Goal: Task Accomplishment & Management: Use online tool/utility

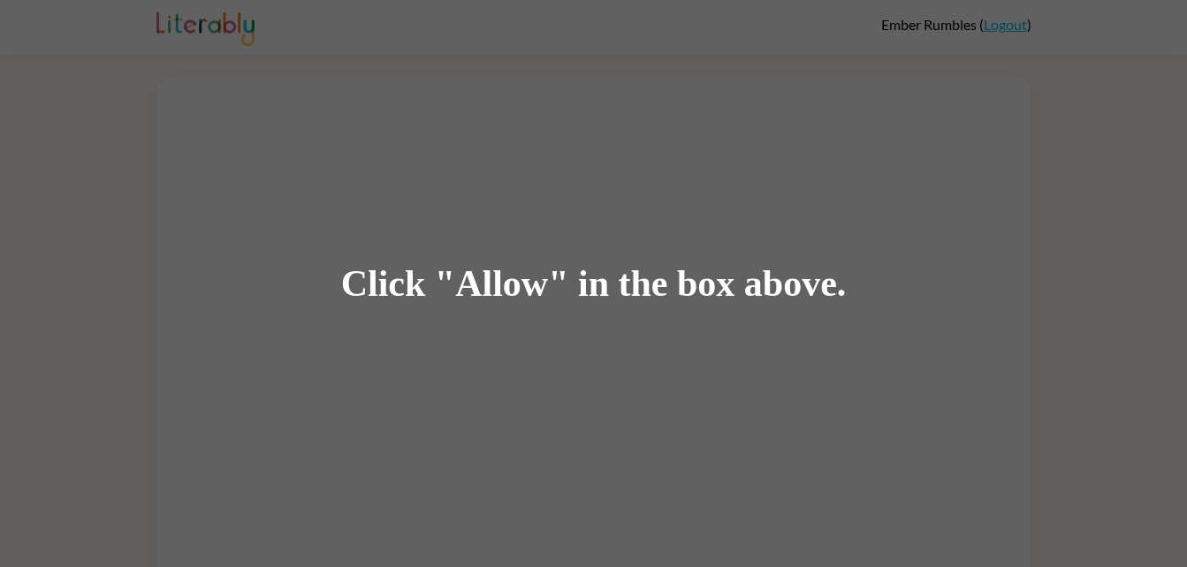
click at [423, 347] on div "Click "Allow" in the box above." at bounding box center [593, 283] width 1187 height 567
click at [696, 294] on div "Click "Allow" in the box above." at bounding box center [594, 284] width 506 height 40
click at [851, 255] on div "Click "Allow" in the box above." at bounding box center [593, 283] width 1187 height 567
click at [371, 286] on div "Click "Allow" in the box above." at bounding box center [594, 284] width 506 height 40
click at [422, 260] on div "Click "Allow" in the box above." at bounding box center [593, 283] width 1187 height 567
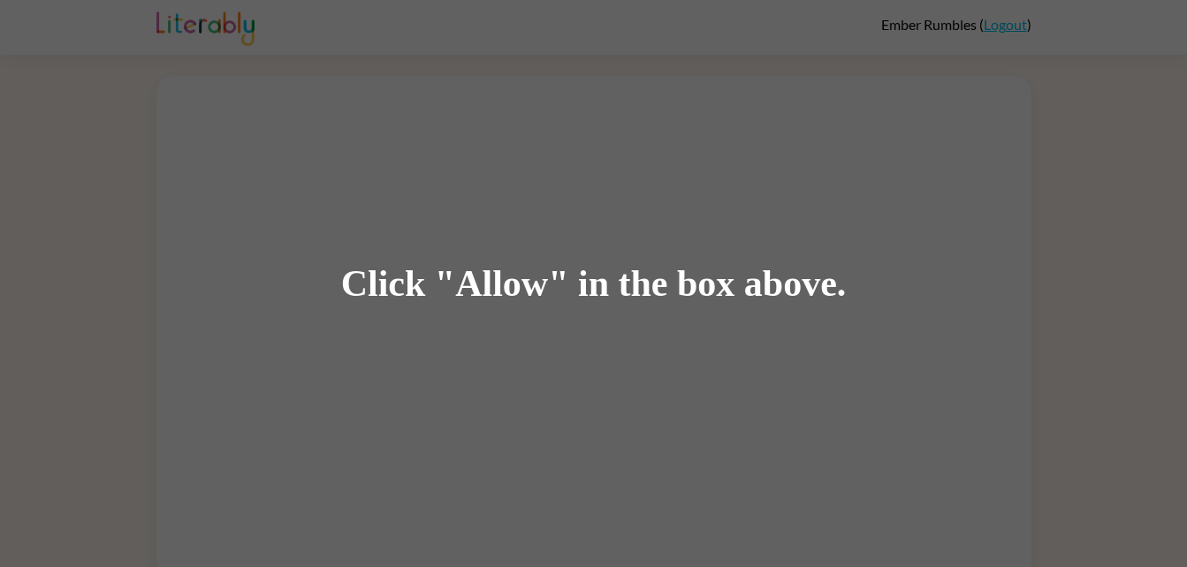
click at [359, 294] on div "Click "Allow" in the box above." at bounding box center [594, 284] width 506 height 40
click at [399, 280] on div "Click "Allow" in the box above." at bounding box center [594, 284] width 506 height 40
click at [512, 277] on div "Click "Allow" in the box above." at bounding box center [594, 284] width 506 height 40
click at [513, 310] on div "Click "Allow" in the box above." at bounding box center [593, 283] width 1187 height 567
click at [492, 301] on div "Click "Allow" in the box above." at bounding box center [594, 284] width 506 height 40
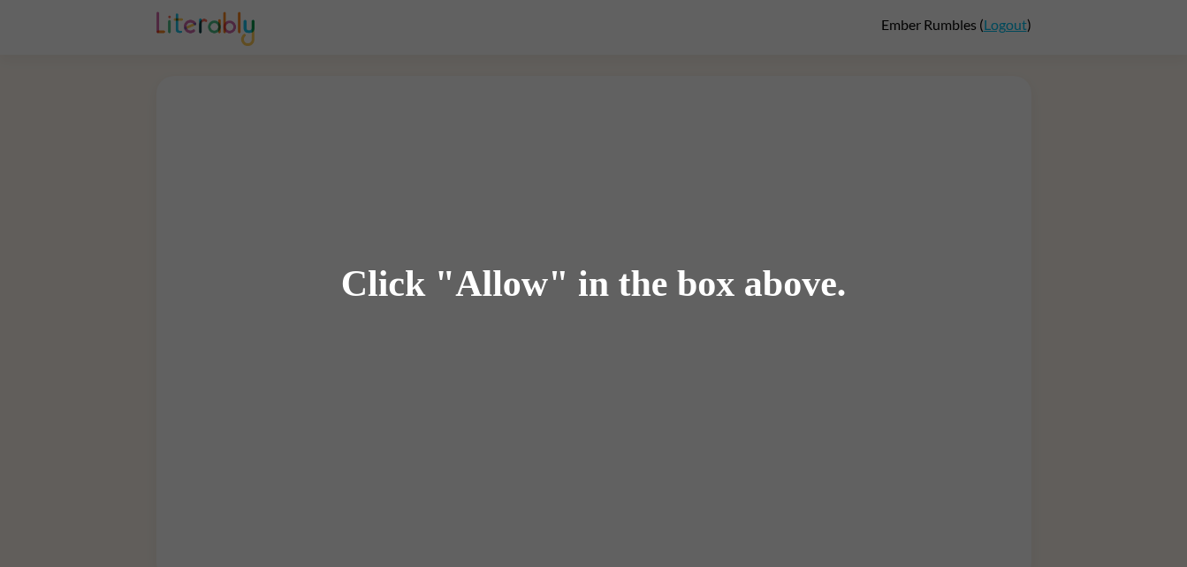
click at [475, 322] on div "Click "Allow" in the box above." at bounding box center [593, 283] width 1187 height 567
click at [459, 311] on div "Click "Allow" in the box above." at bounding box center [593, 283] width 1187 height 567
click at [384, 308] on div "Click "Allow" in the box above." at bounding box center [593, 283] width 1187 height 567
click at [421, 287] on div "Click "Allow" in the box above." at bounding box center [594, 284] width 506 height 40
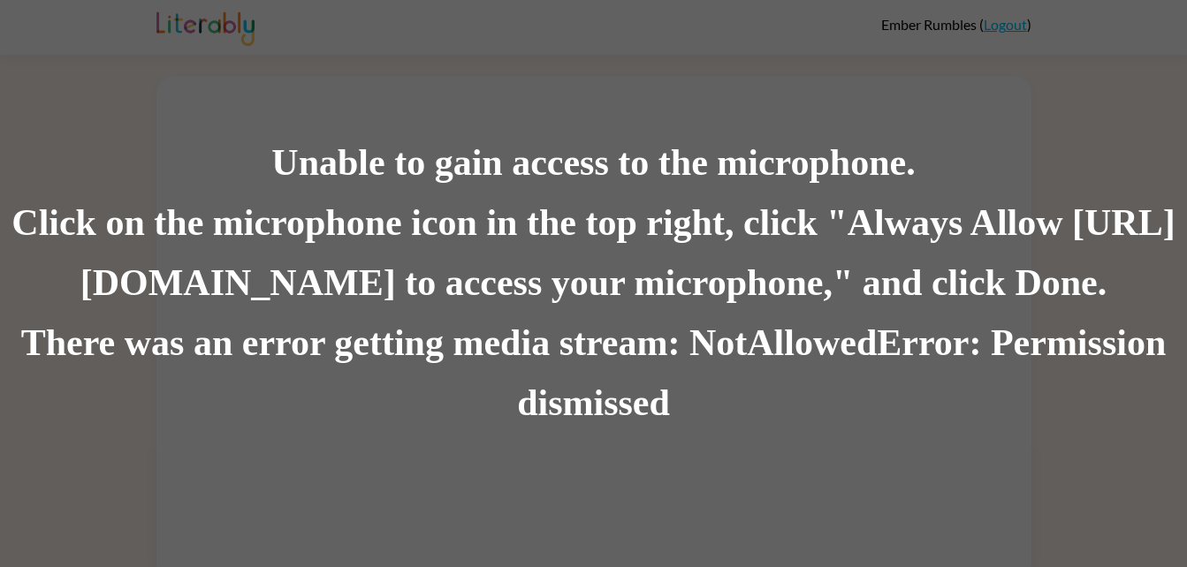
click at [307, 0] on div "Unable to gain access to the microphone. Click on the microphone icon in the to…" at bounding box center [593, 283] width 1187 height 567
click at [497, 209] on div "Click on the microphone icon in the top right, click "Always Allow [URL][DOMAIN…" at bounding box center [593, 254] width 1187 height 120
click at [133, 228] on div "Click on the microphone icon in the top right, click "Always Allow [URL][DOMAIN…" at bounding box center [593, 254] width 1187 height 120
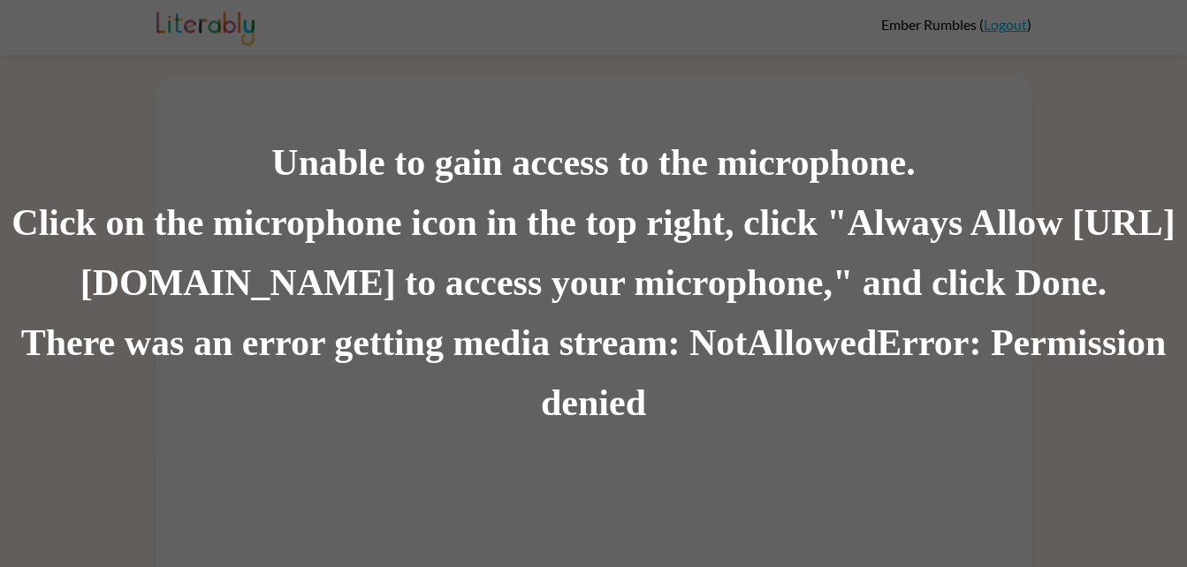
click at [340, 236] on div "Click on the microphone icon in the top right, click "Always Allow [URL][DOMAIN…" at bounding box center [593, 254] width 1187 height 120
click at [422, 295] on div "Click on the microphone icon in the top right, click "Always Allow [URL][DOMAIN…" at bounding box center [593, 254] width 1187 height 120
click at [198, 176] on div "Unable to gain access to the microphone." at bounding box center [593, 163] width 1187 height 60
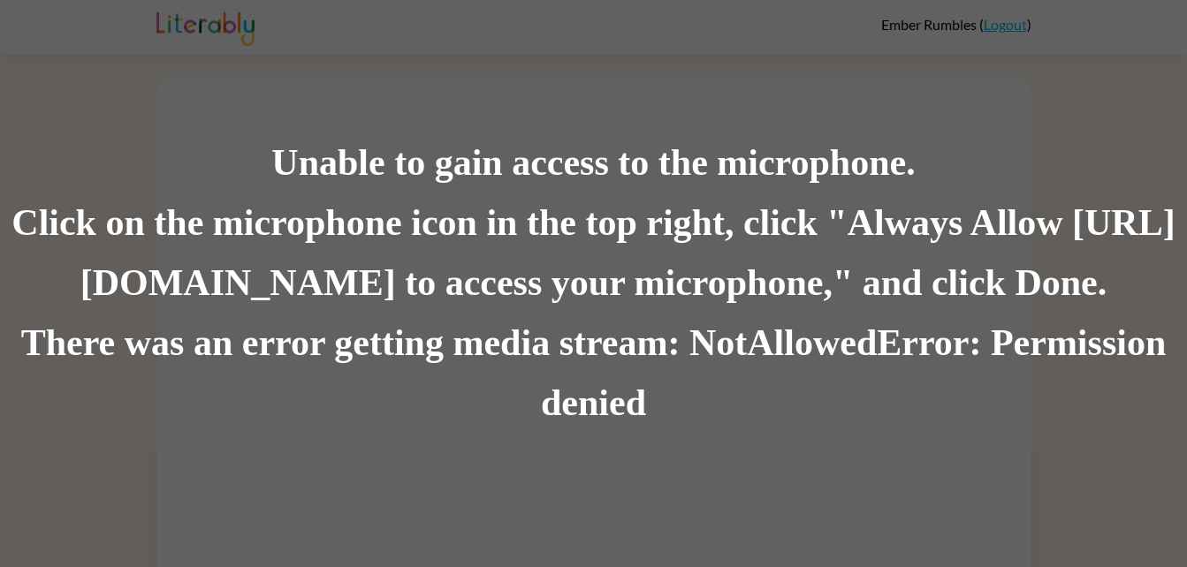
click at [314, 331] on div "There was an error getting media stream: NotAllowedError: Permission denied" at bounding box center [593, 374] width 1187 height 120
click at [455, 253] on div "Click on the microphone icon in the top right, click "Always Allow [URL][DOMAIN…" at bounding box center [593, 254] width 1187 height 120
click at [489, 346] on div "There was an error getting media stream: NotAllowedError: Permission denied" at bounding box center [593, 374] width 1187 height 120
click at [541, 277] on div "Click on the microphone icon in the top right, click "Always Allow [URL][DOMAIN…" at bounding box center [593, 254] width 1187 height 120
click at [403, 316] on div "There was an error getting media stream: NotAllowedError: Permission denied" at bounding box center [593, 374] width 1187 height 120
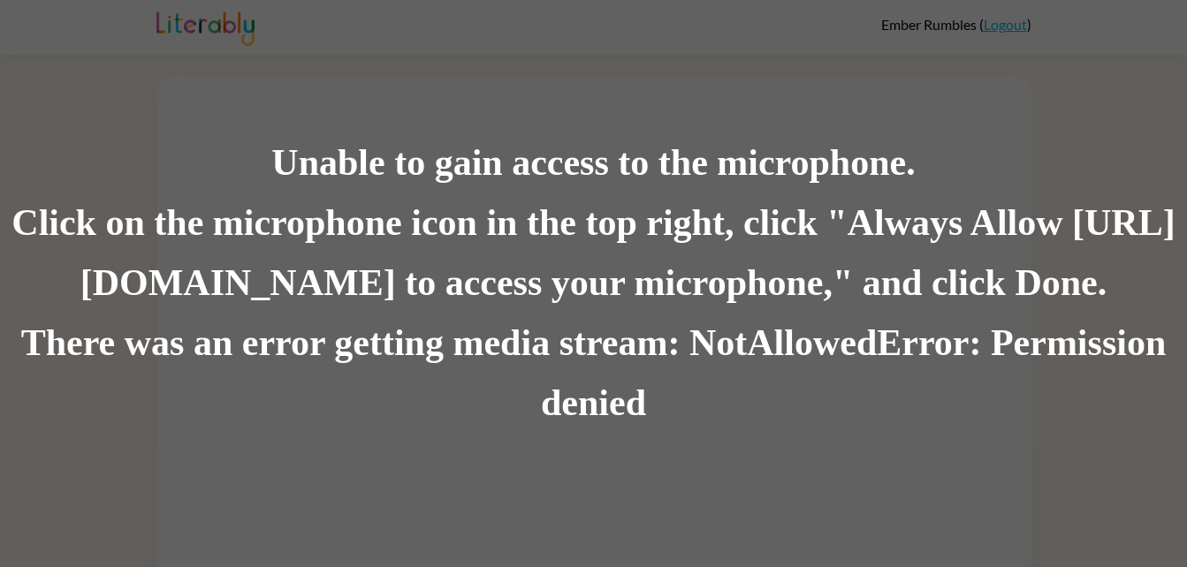
scroll to position [13, 0]
click at [738, 293] on div "Click on the microphone icon in the top right, click "Always Allow [URL][DOMAIN…" at bounding box center [593, 254] width 1187 height 120
click at [721, 292] on div "Click on the microphone icon in the top right, click "Always Allow [URL][DOMAIN…" at bounding box center [593, 254] width 1187 height 120
click at [734, 293] on div "Click on the microphone icon in the top right, click "Always Allow [URL][DOMAIN…" at bounding box center [593, 254] width 1187 height 120
click at [748, 273] on div "Click on the microphone icon in the top right, click "Always Allow [URL][DOMAIN…" at bounding box center [593, 254] width 1187 height 120
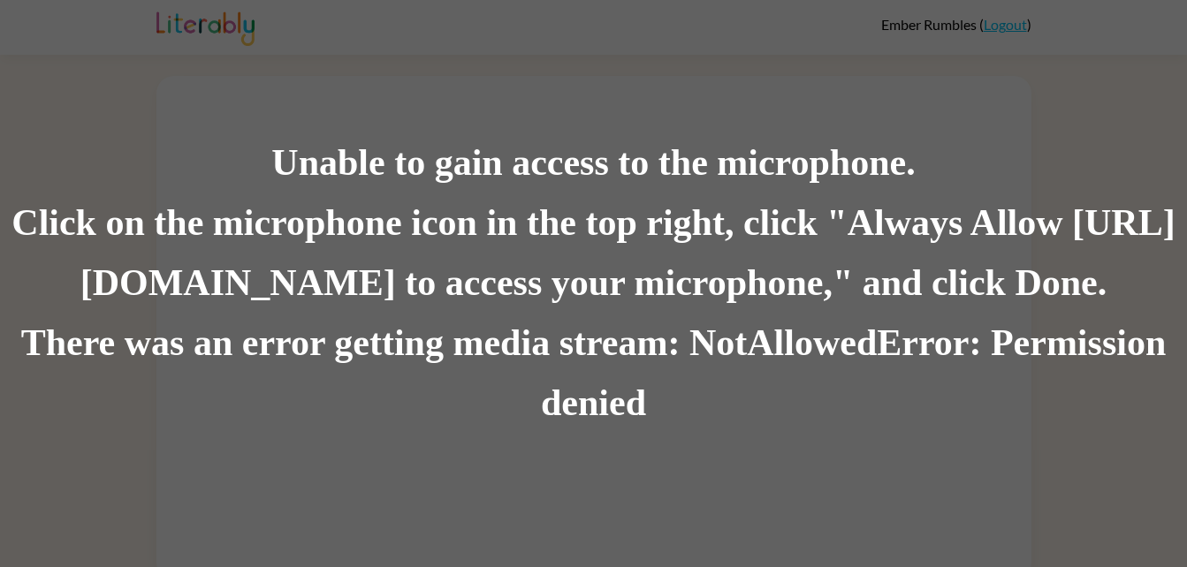
click at [716, 294] on div "Click on the microphone icon in the top right, click "Always Allow [URL][DOMAIN…" at bounding box center [593, 254] width 1187 height 120
click at [715, 291] on div "Click on the microphone icon in the top right, click "Always Allow https://lite…" at bounding box center [593, 254] width 1187 height 120
click at [734, 303] on div "Click on the microphone icon in the top right, click "Always Allow https://lite…" at bounding box center [593, 254] width 1187 height 120
click at [754, 324] on div "There was an error getting media stream: NotAllowedError: Permission denied" at bounding box center [593, 374] width 1187 height 120
click at [93, 49] on div "Unable to gain access to the microphone. Click on the microphone icon in the to…" at bounding box center [593, 283] width 1187 height 567
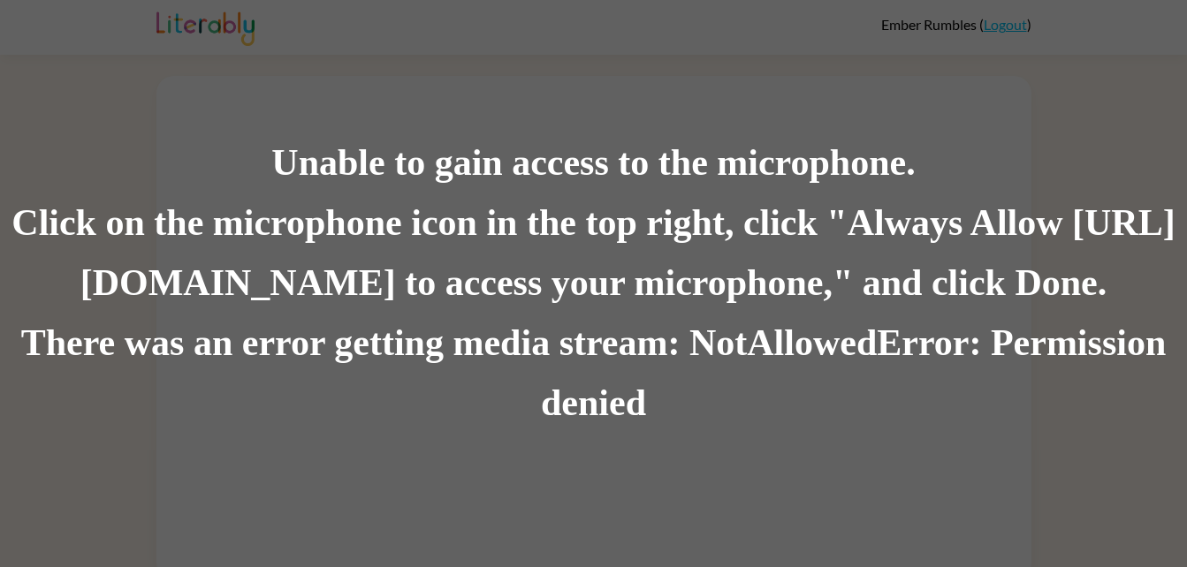
click at [48, 33] on div "Unable to gain access to the microphone. Click on the microphone icon in the to…" at bounding box center [593, 283] width 1187 height 567
click at [215, 77] on div "Unable to gain access to the microphone. Click on the microphone icon in the to…" at bounding box center [593, 283] width 1187 height 567
click at [396, 121] on div "Unable to gain access to the microphone. Click on the microphone icon in the to…" at bounding box center [593, 283] width 1187 height 567
click at [223, 451] on div "Unable to gain access to the microphone. Click on the microphone icon in the to…" at bounding box center [593, 283] width 1187 height 567
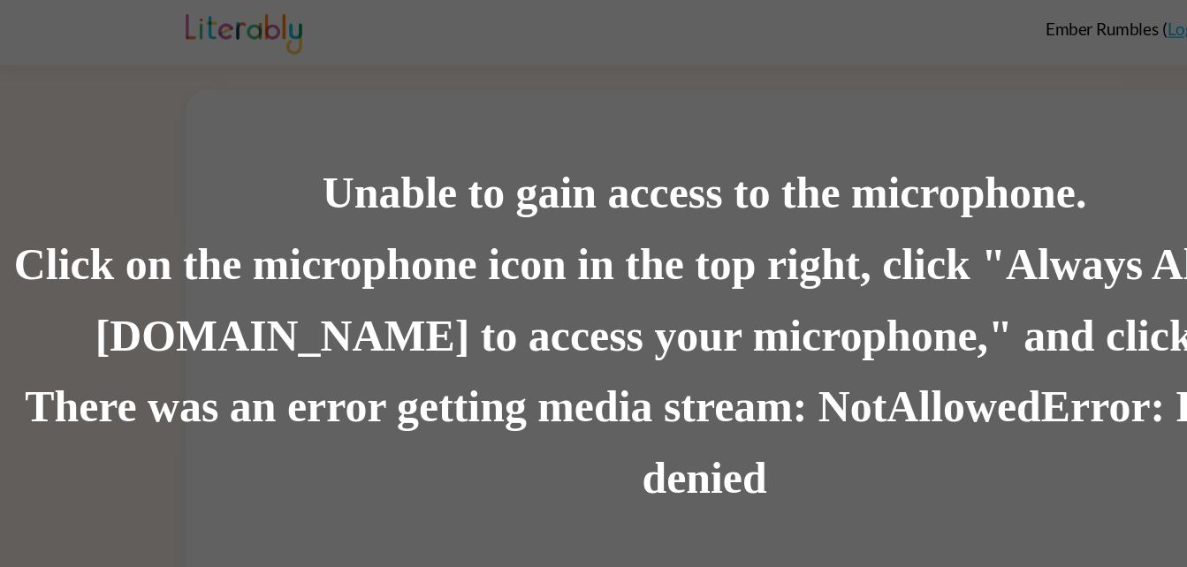
scroll to position [13, 0]
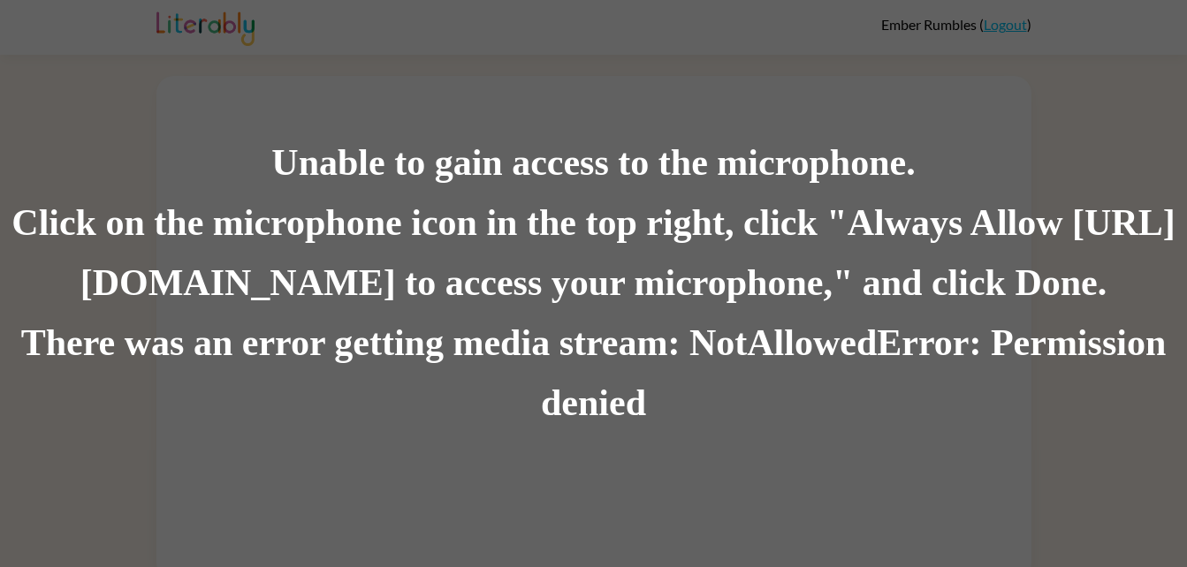
scroll to position [13, 0]
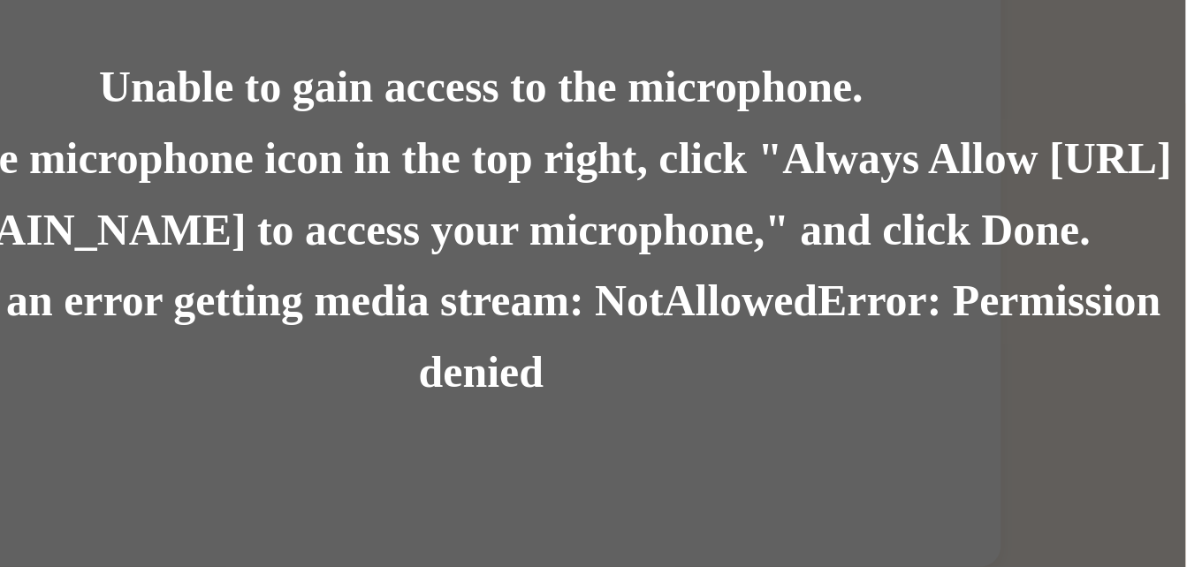
click at [326, 564] on div "Unable to gain access to the microphone. Click on the microphone icon in the to…" at bounding box center [593, 283] width 1187 height 567
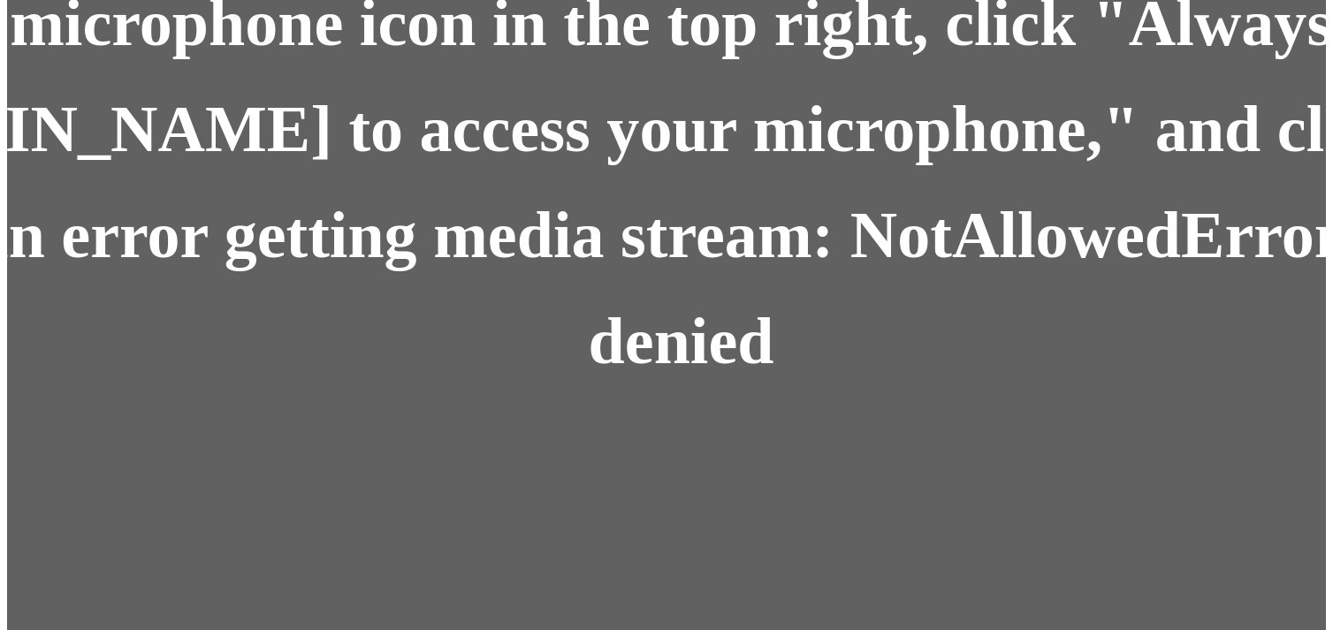
scroll to position [0, 0]
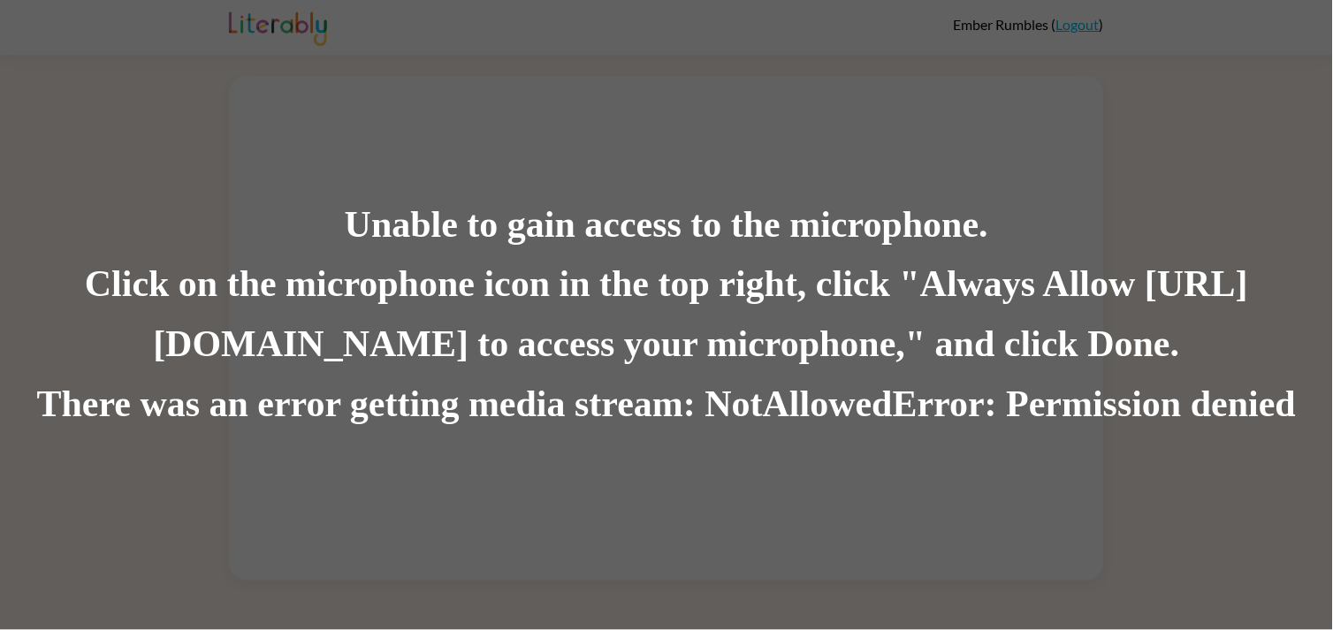
click at [683, 323] on div "Click on the microphone icon in the top right, click "Always Allow [URL][DOMAIN…" at bounding box center [666, 315] width 1333 height 120
click at [728, 258] on div "Click on the microphone icon in the top right, click "Always Allow [URL][DOMAIN…" at bounding box center [666, 315] width 1333 height 120
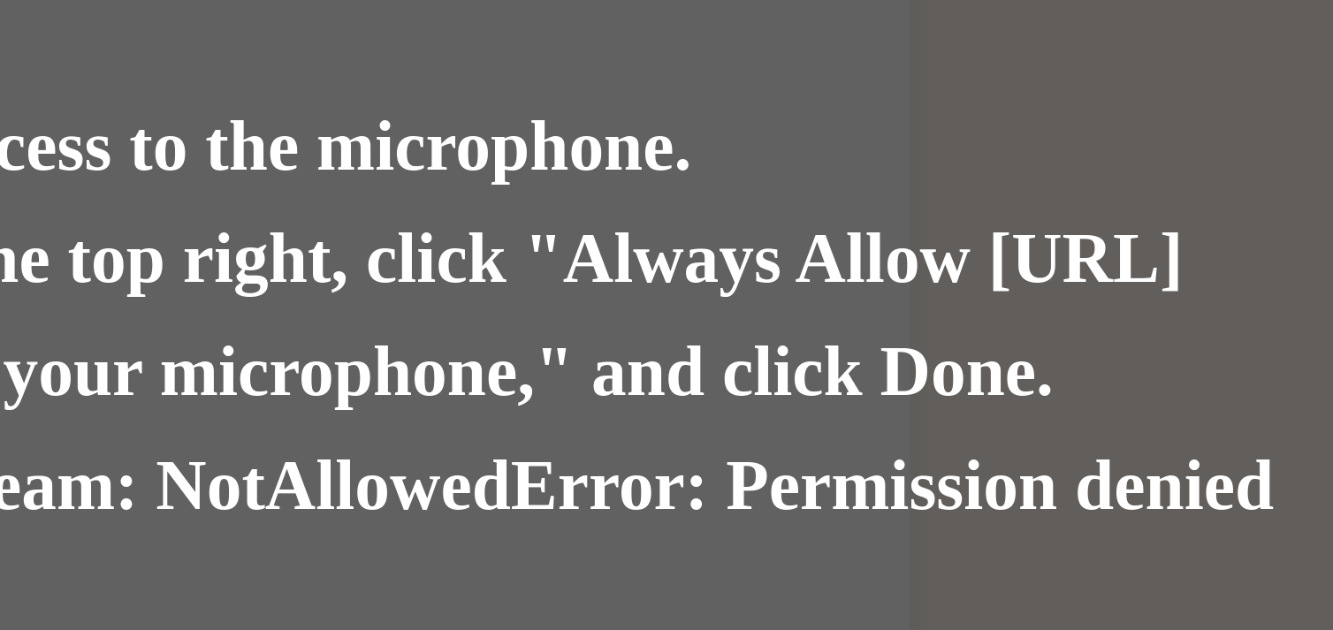
click at [1029, 188] on div "Unable to gain access to the microphone. Click on the microphone icon in the to…" at bounding box center [666, 315] width 1333 height 630
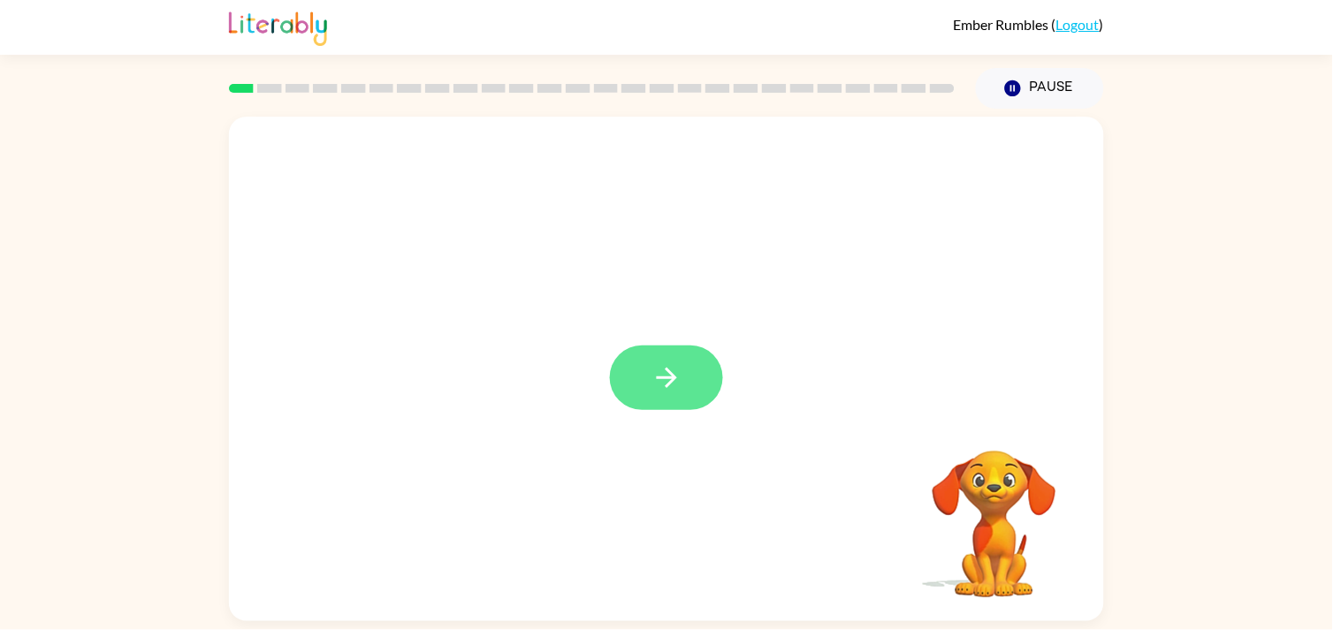
click at [673, 392] on icon "button" at bounding box center [666, 377] width 31 height 31
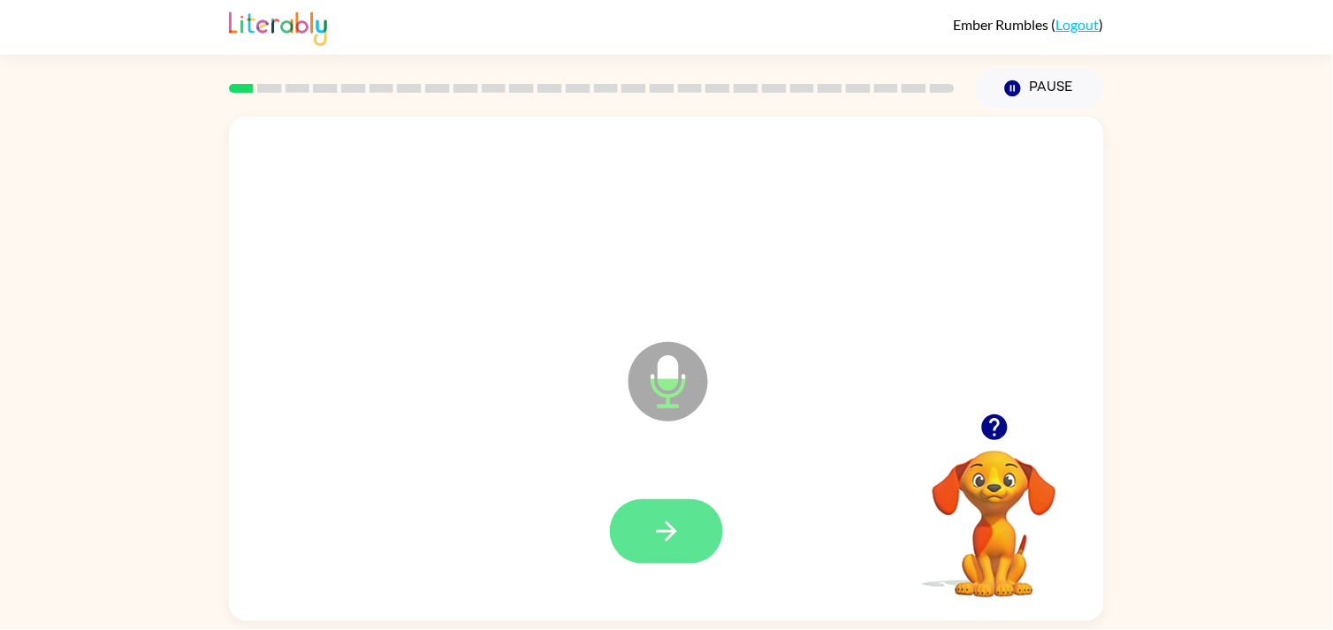
click at [684, 542] on button "button" at bounding box center [666, 531] width 113 height 65
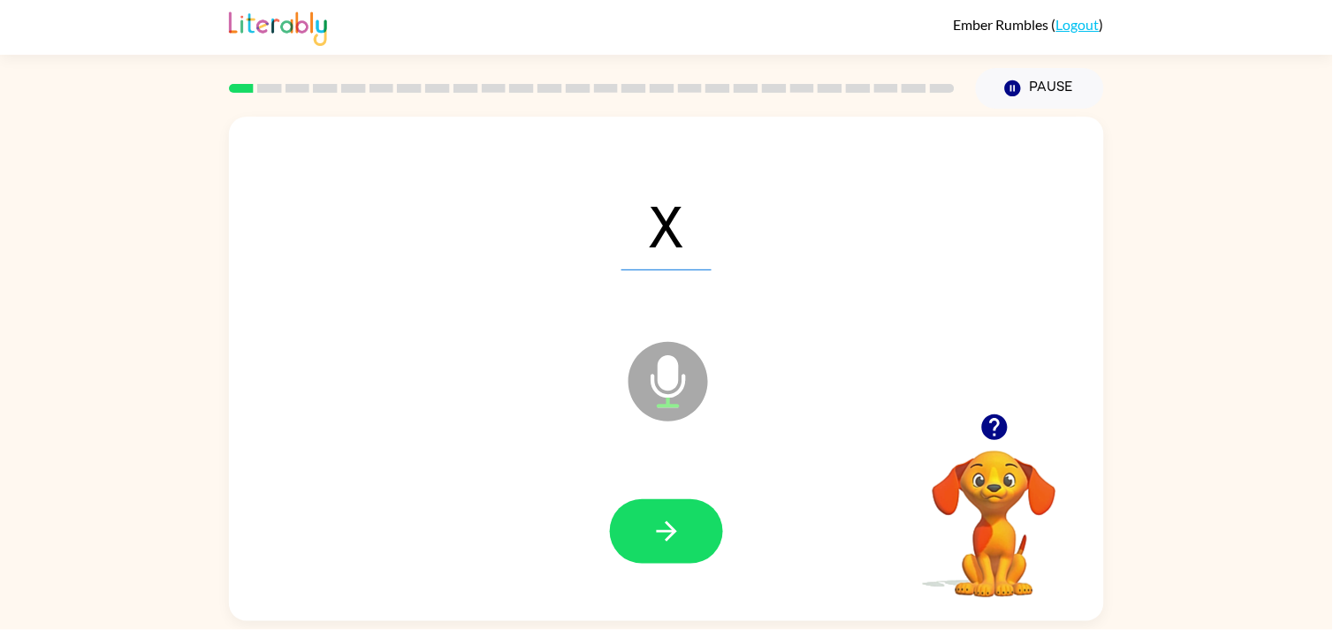
click at [722, 513] on div at bounding box center [666, 531] width 113 height 65
click at [664, 499] on button "button" at bounding box center [666, 531] width 113 height 65
click at [628, 500] on div at bounding box center [666, 531] width 113 height 65
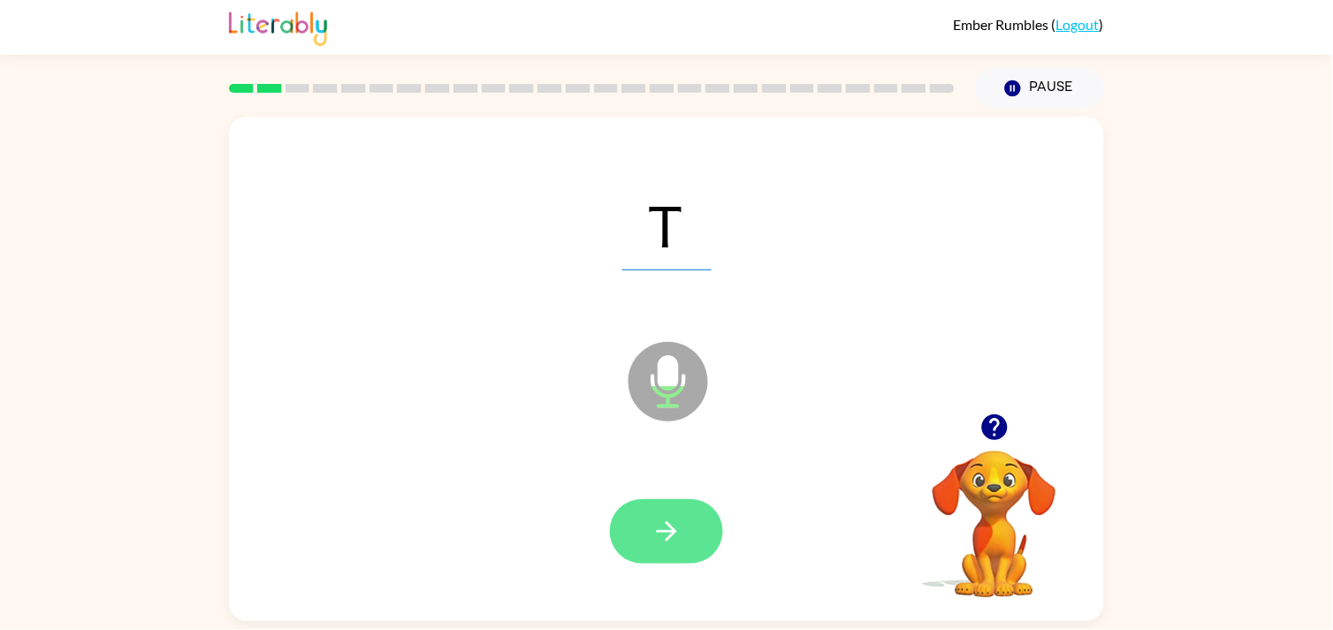
click at [659, 533] on icon "button" at bounding box center [666, 531] width 31 height 31
click at [681, 561] on button "button" at bounding box center [666, 531] width 113 height 65
click at [681, 526] on icon "button" at bounding box center [666, 531] width 31 height 31
click at [617, 524] on button "button" at bounding box center [666, 531] width 113 height 65
click at [669, 554] on button "button" at bounding box center [666, 531] width 113 height 65
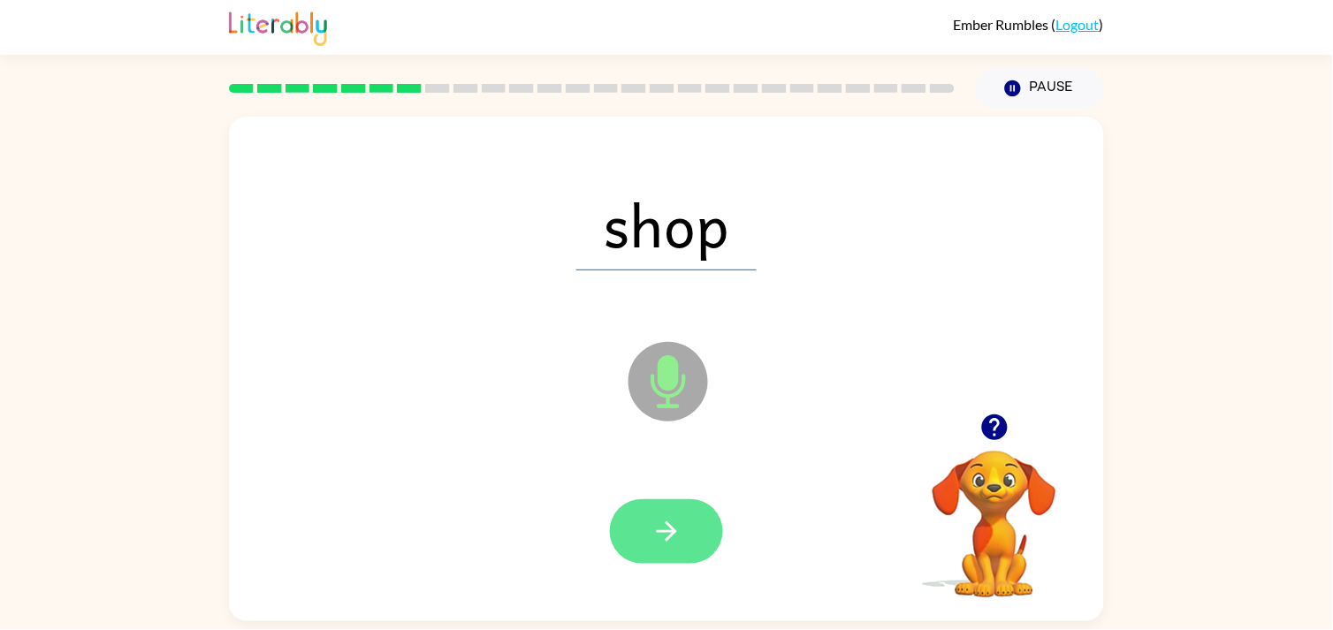
click at [693, 549] on button "button" at bounding box center [666, 531] width 113 height 65
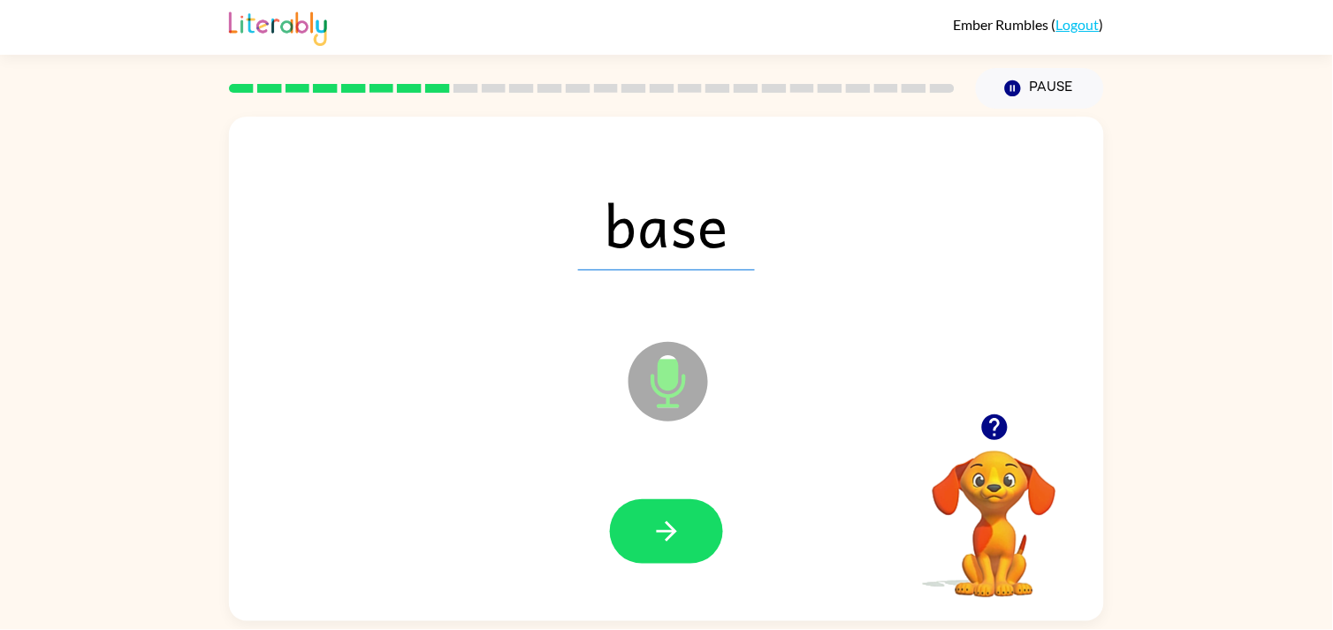
click at [628, 577] on div at bounding box center [667, 532] width 840 height 145
click at [646, 509] on button "button" at bounding box center [666, 531] width 113 height 65
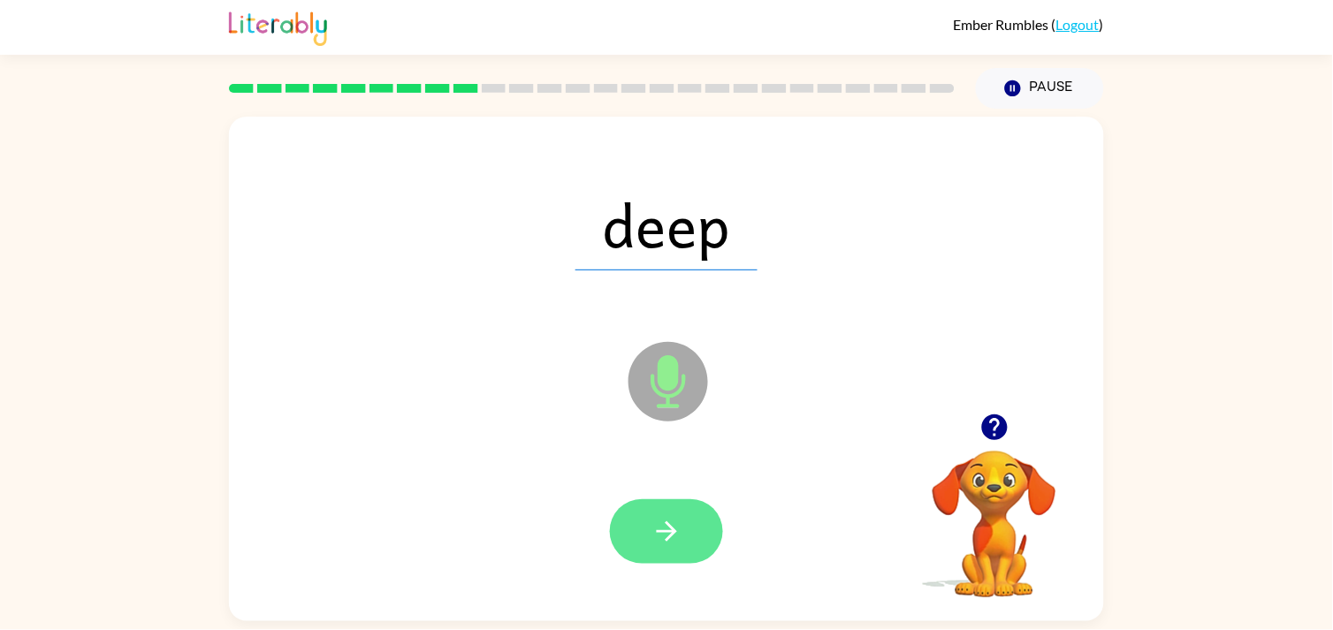
click at [667, 546] on icon "button" at bounding box center [666, 531] width 31 height 31
click at [654, 531] on icon "button" at bounding box center [666, 531] width 31 height 31
click at [696, 523] on button "button" at bounding box center [666, 531] width 113 height 65
click at [695, 532] on button "button" at bounding box center [666, 531] width 113 height 65
click at [650, 511] on button "button" at bounding box center [666, 531] width 113 height 65
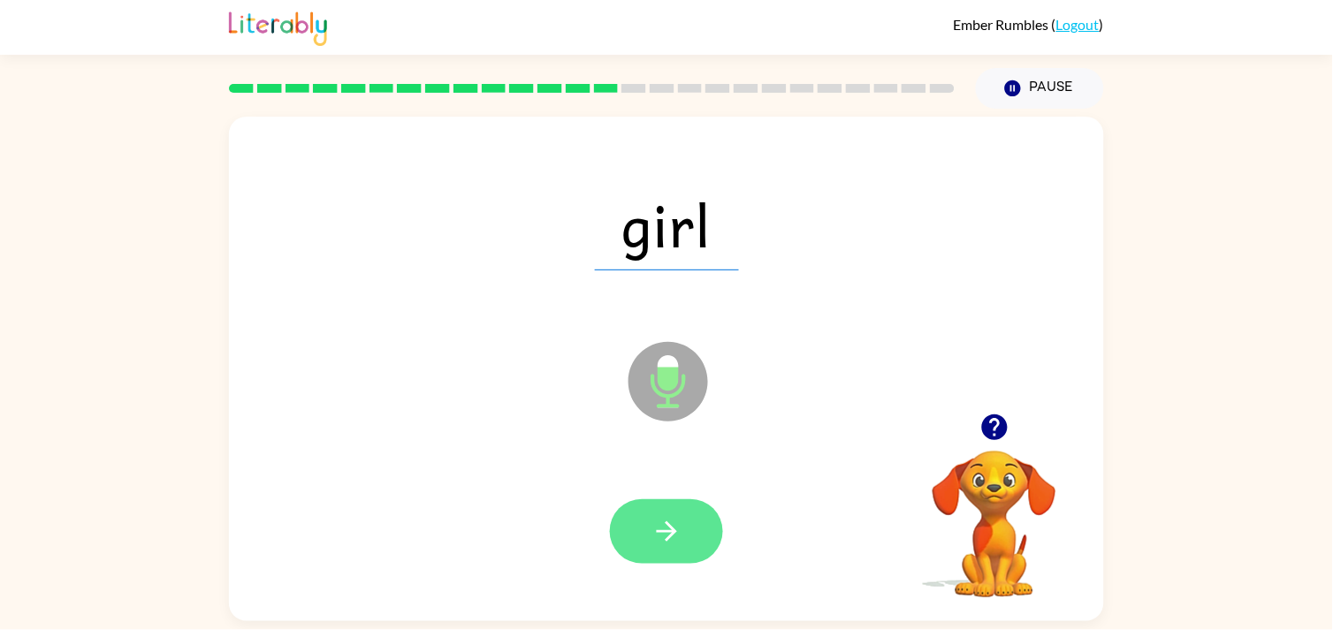
click at [657, 536] on icon "button" at bounding box center [666, 531] width 31 height 31
click at [663, 520] on icon "button" at bounding box center [666, 531] width 31 height 31
click at [645, 539] on button "button" at bounding box center [666, 531] width 113 height 65
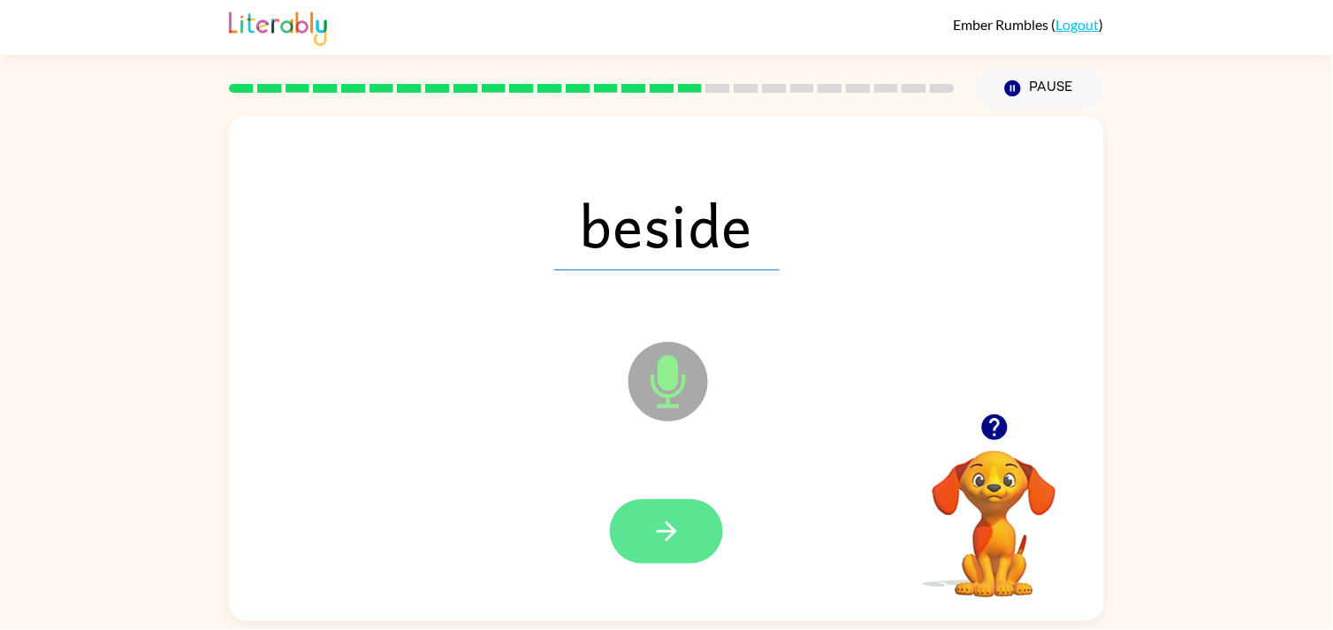
click at [691, 521] on button "button" at bounding box center [666, 531] width 113 height 65
click at [672, 506] on button "button" at bounding box center [666, 531] width 113 height 65
click at [679, 527] on icon "button" at bounding box center [666, 531] width 31 height 31
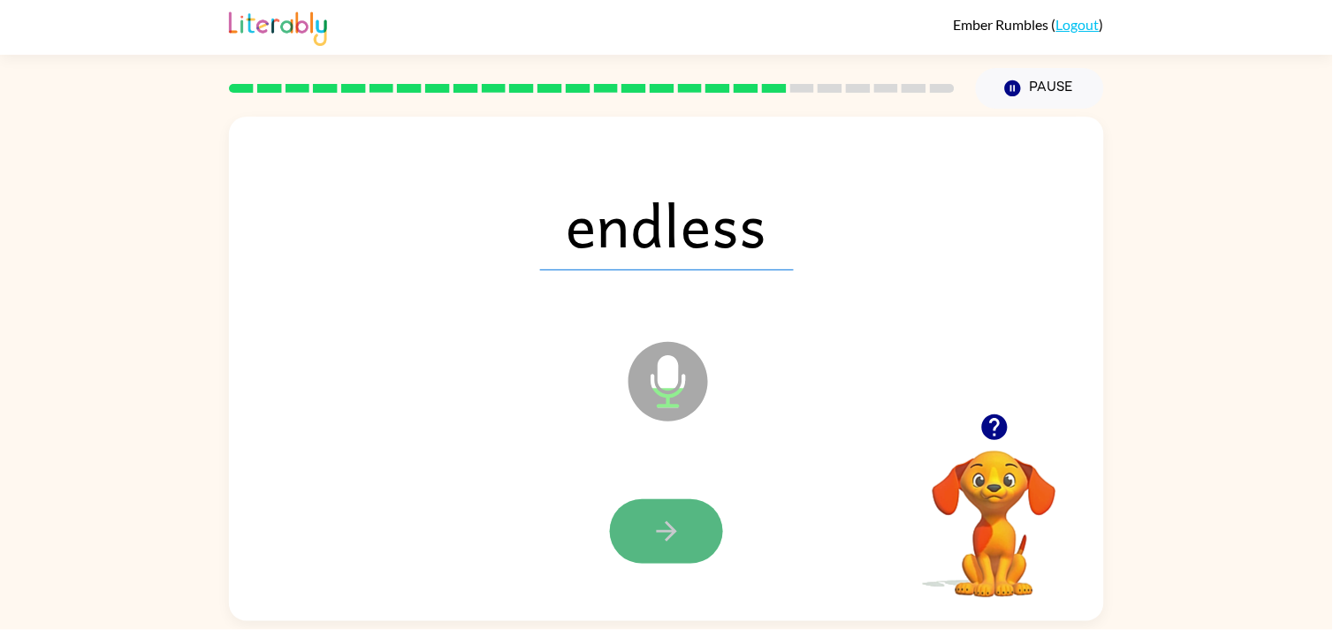
click at [705, 518] on button "button" at bounding box center [666, 531] width 113 height 65
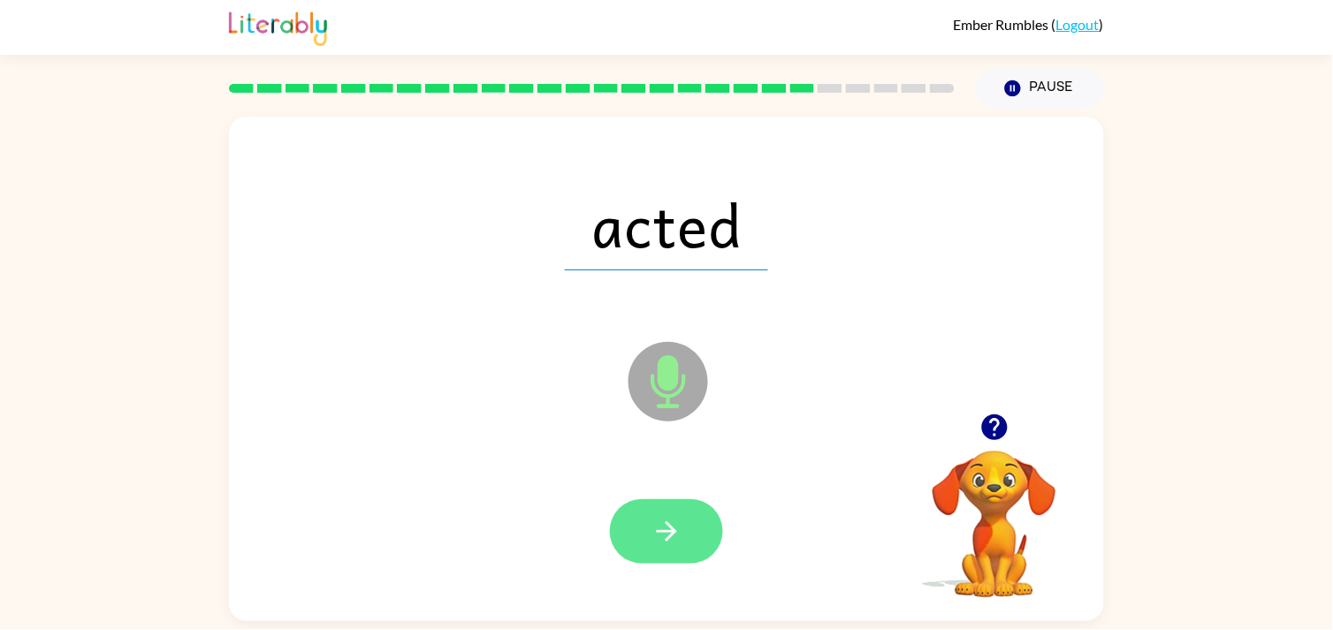
click at [666, 532] on icon "button" at bounding box center [666, 531] width 20 height 20
click at [675, 527] on icon "button" at bounding box center [666, 531] width 31 height 31
click at [681, 508] on button "button" at bounding box center [666, 531] width 113 height 65
click at [654, 548] on button "button" at bounding box center [666, 531] width 113 height 65
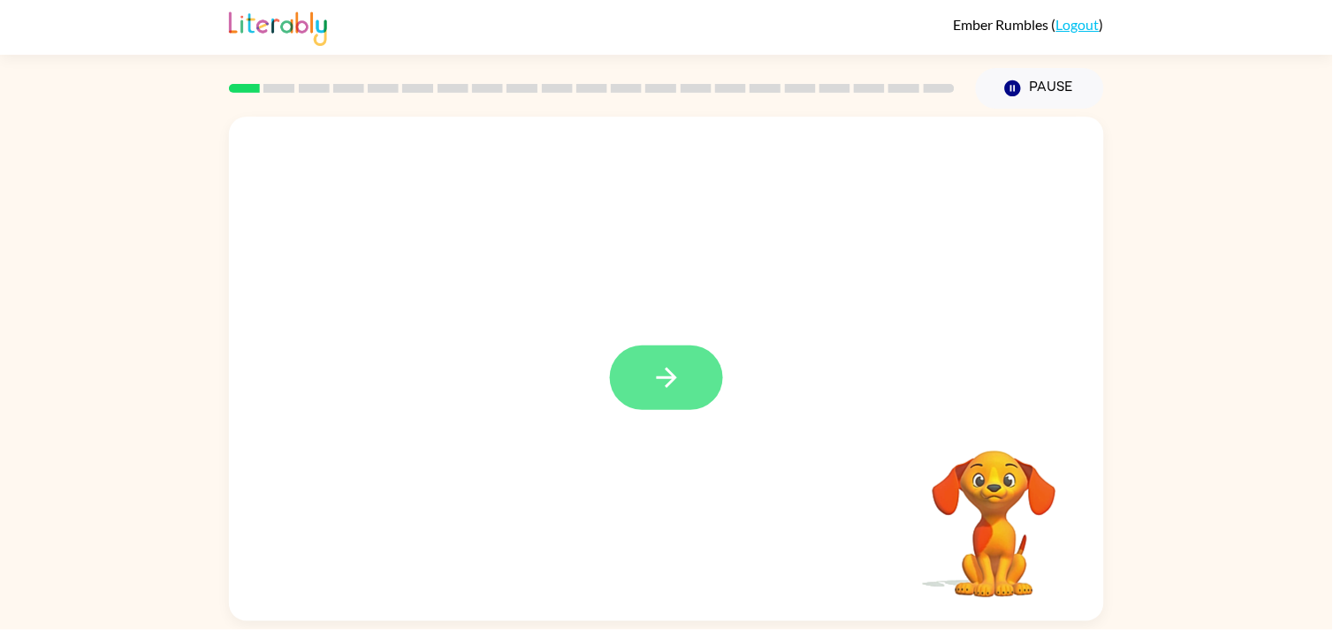
click at [656, 375] on icon "button" at bounding box center [666, 377] width 31 height 31
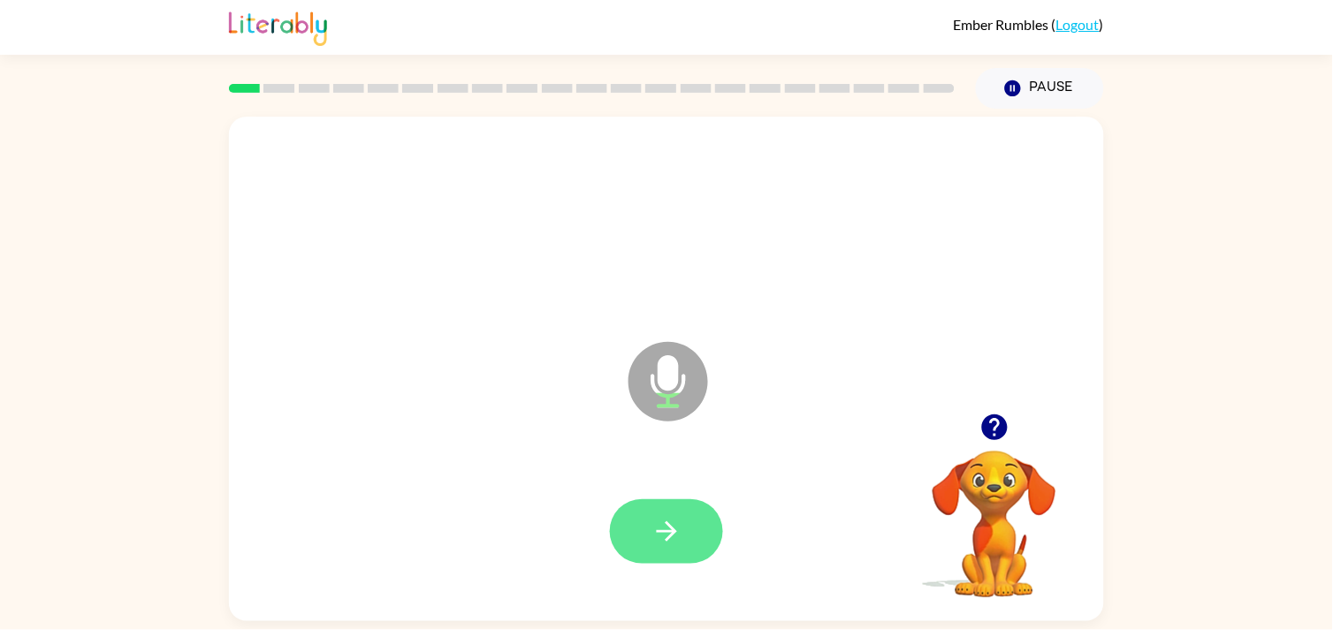
click at [661, 519] on icon "button" at bounding box center [666, 531] width 31 height 31
click at [658, 530] on icon "button" at bounding box center [666, 531] width 31 height 31
click at [672, 513] on button "button" at bounding box center [666, 531] width 113 height 65
click at [642, 527] on button "button" at bounding box center [666, 531] width 113 height 65
click at [686, 530] on button "button" at bounding box center [666, 531] width 113 height 65
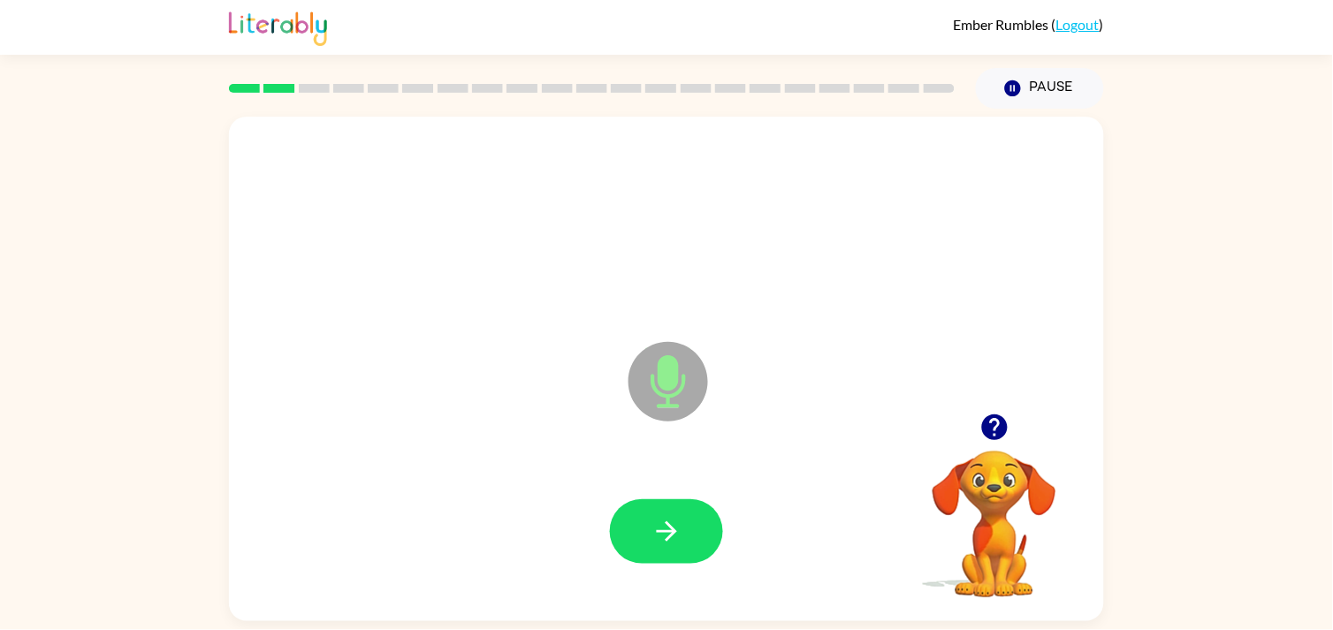
click at [713, 558] on div at bounding box center [666, 531] width 113 height 65
click at [712, 554] on button "button" at bounding box center [666, 531] width 113 height 65
click at [665, 510] on button "button" at bounding box center [666, 531] width 113 height 65
click at [650, 530] on button "button" at bounding box center [666, 531] width 113 height 65
click at [648, 513] on button "button" at bounding box center [666, 531] width 113 height 65
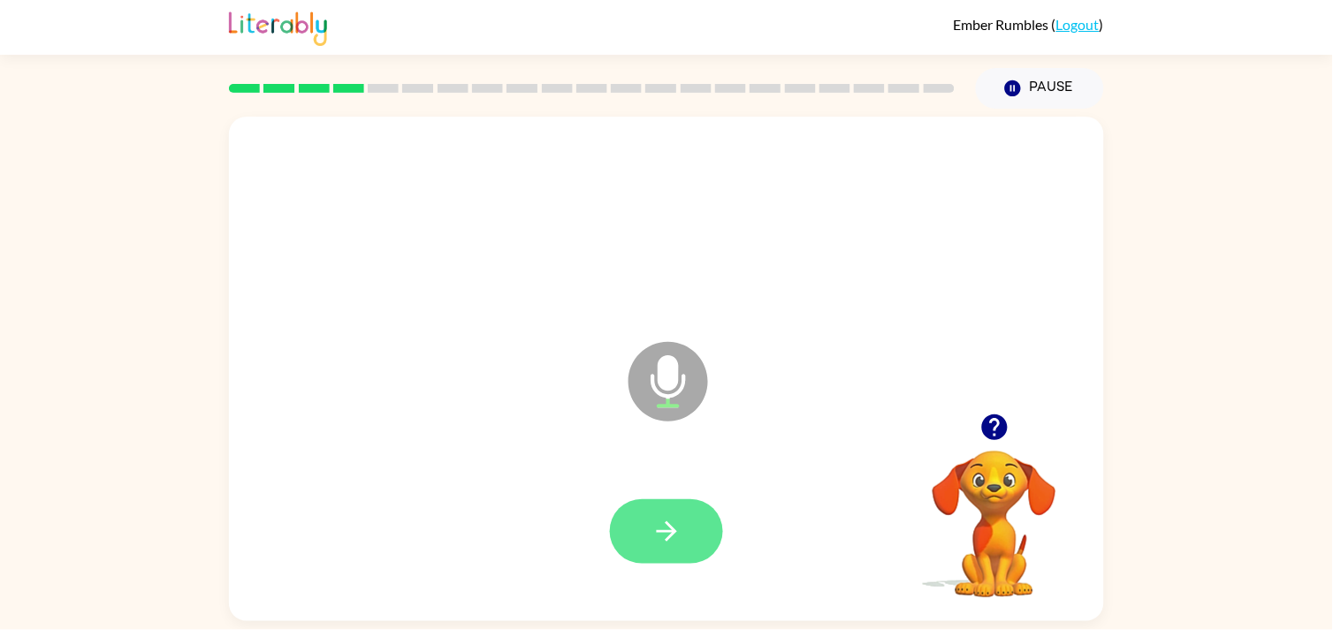
click at [673, 531] on icon "button" at bounding box center [666, 531] width 20 height 20
click at [665, 541] on icon "button" at bounding box center [666, 531] width 31 height 31
click at [669, 536] on icon "button" at bounding box center [666, 531] width 20 height 20
click at [664, 559] on button "button" at bounding box center [666, 531] width 113 height 65
click at [636, 504] on button "button" at bounding box center [666, 531] width 113 height 65
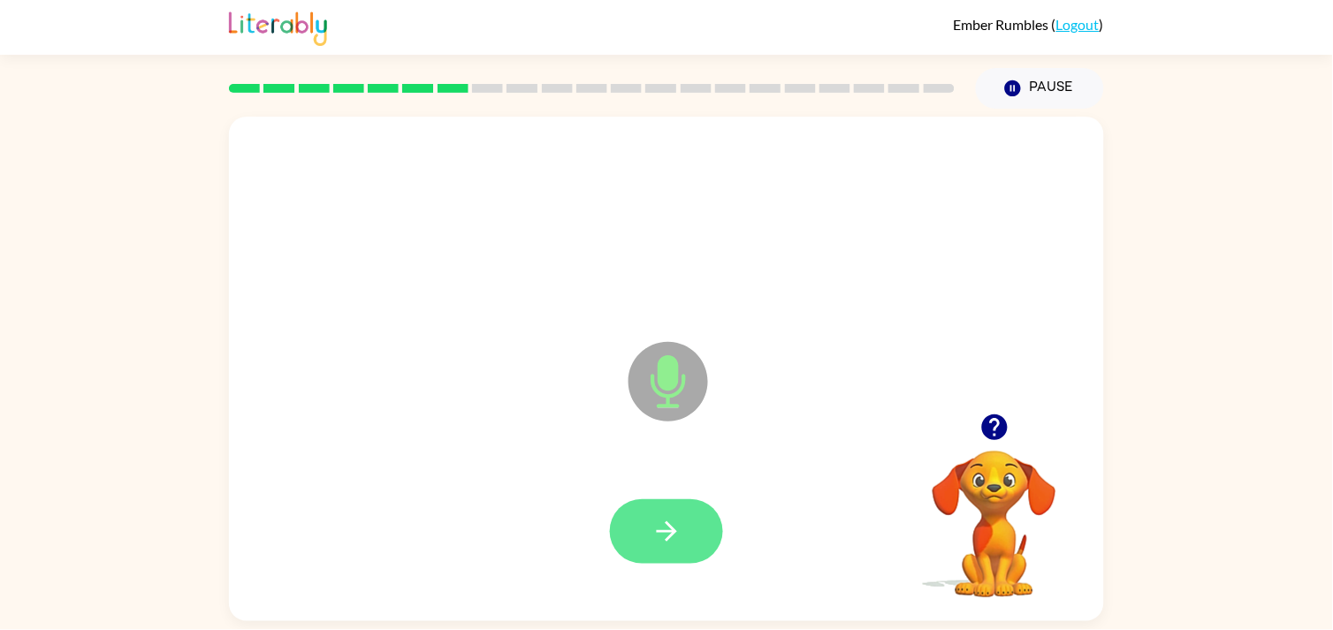
click at [701, 561] on button "button" at bounding box center [666, 531] width 113 height 65
click at [685, 559] on button "button" at bounding box center [666, 531] width 113 height 65
click at [681, 545] on icon "button" at bounding box center [666, 531] width 31 height 31
click at [643, 557] on button "button" at bounding box center [666, 531] width 113 height 65
click at [673, 524] on icon "button" at bounding box center [666, 531] width 31 height 31
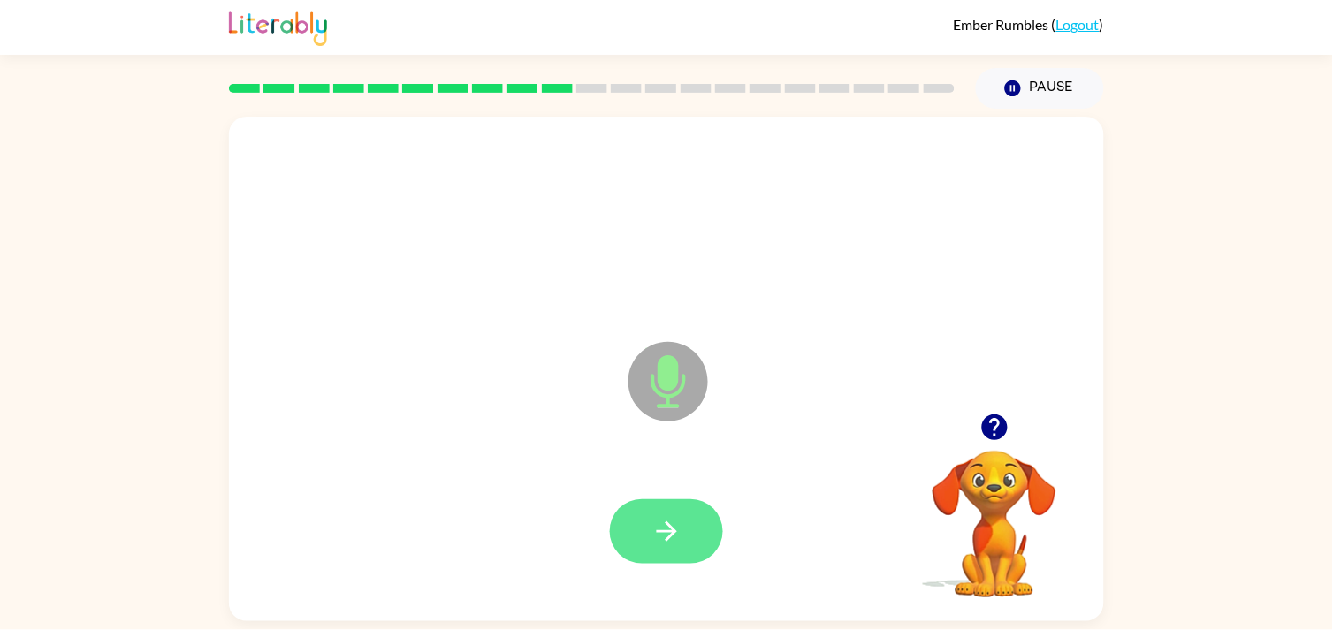
click at [648, 506] on button "button" at bounding box center [666, 531] width 113 height 65
click at [665, 522] on icon "button" at bounding box center [666, 531] width 20 height 20
click at [666, 530] on icon "button" at bounding box center [666, 531] width 31 height 31
click at [643, 530] on button "button" at bounding box center [666, 531] width 113 height 65
click at [651, 551] on button "button" at bounding box center [666, 531] width 113 height 65
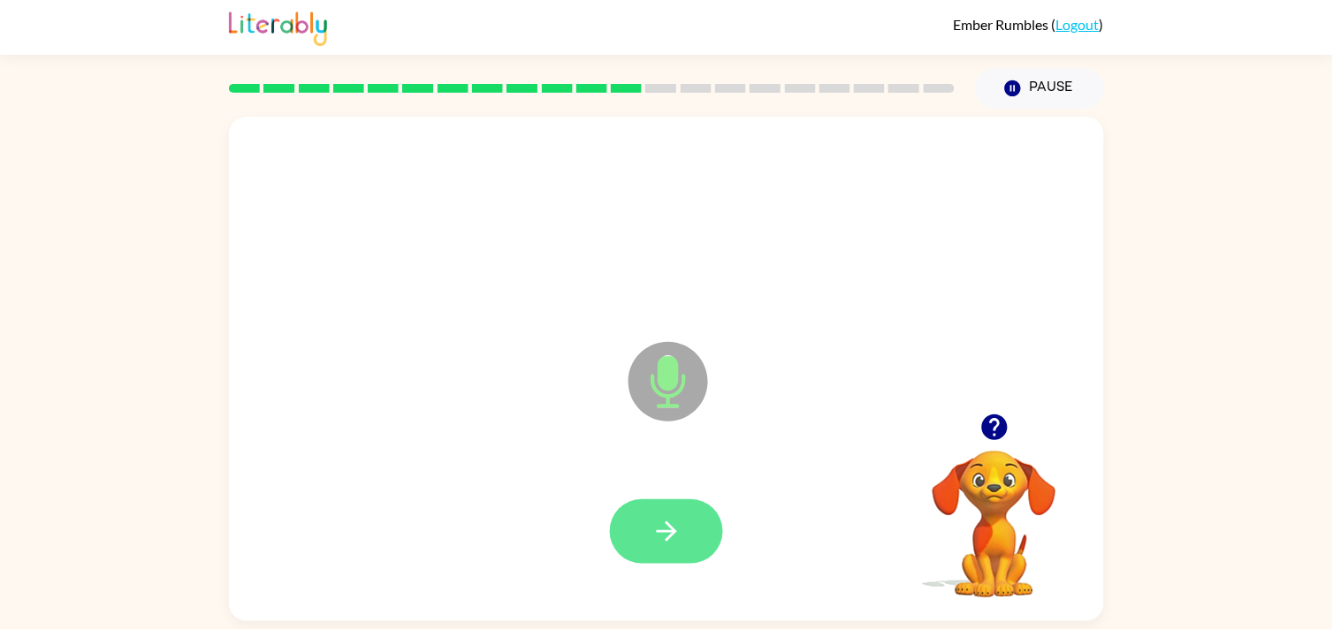
click at [678, 536] on icon "button" at bounding box center [666, 531] width 31 height 31
click at [676, 507] on button "button" at bounding box center [666, 531] width 113 height 65
click at [664, 532] on icon "button" at bounding box center [666, 531] width 20 height 20
click at [654, 519] on icon "button" at bounding box center [666, 531] width 31 height 31
click at [647, 506] on button "button" at bounding box center [666, 531] width 113 height 65
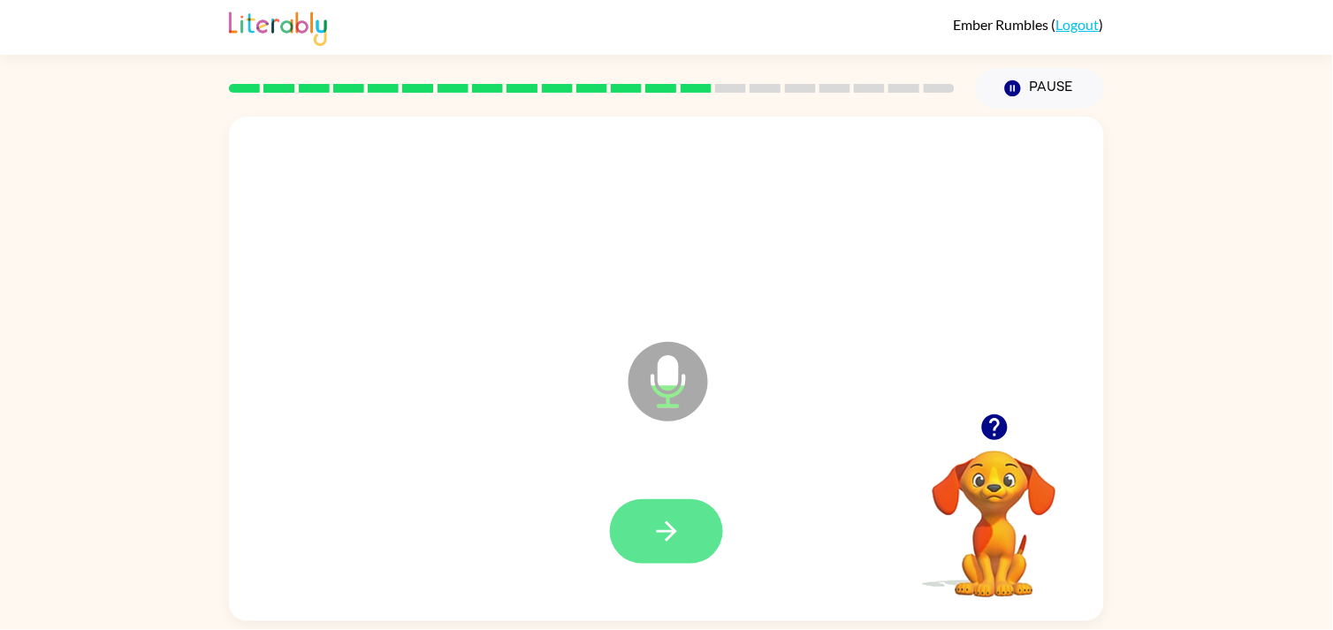
click at [666, 550] on button "button" at bounding box center [666, 531] width 113 height 65
click at [643, 524] on button "button" at bounding box center [666, 531] width 113 height 65
click at [708, 554] on button "button" at bounding box center [666, 531] width 113 height 65
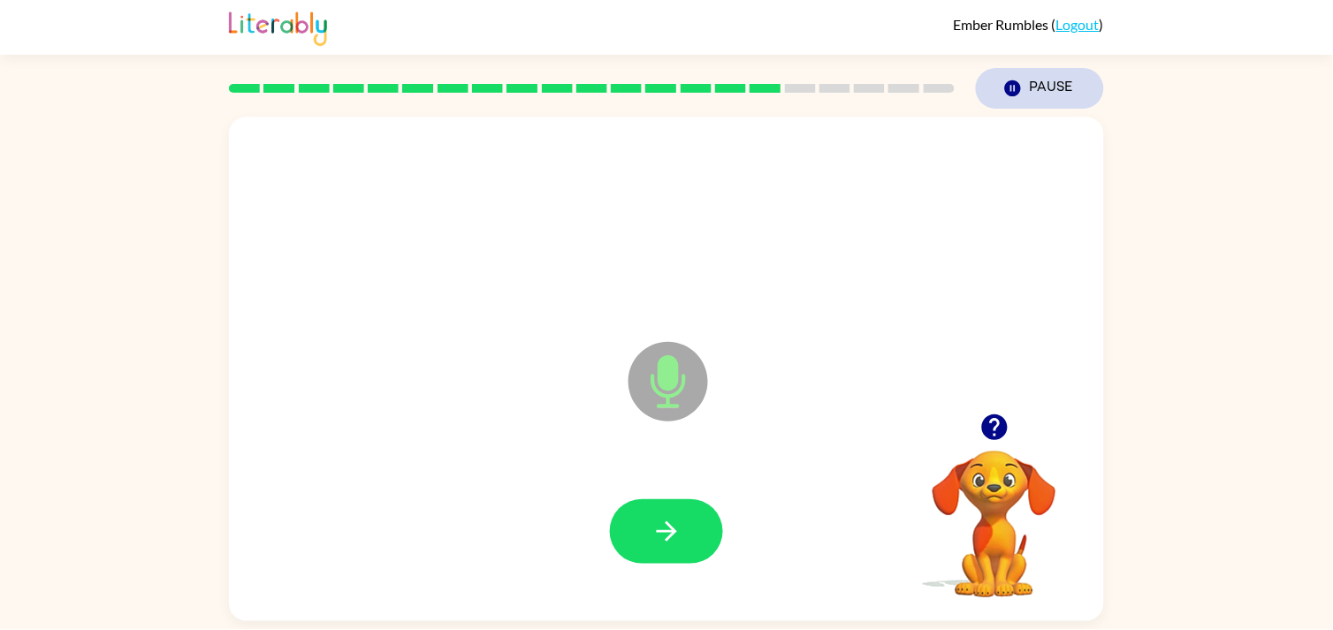
click at [1074, 108] on button "Pause Pause" at bounding box center [1040, 88] width 128 height 41
